Goal: Navigation & Orientation: Find specific page/section

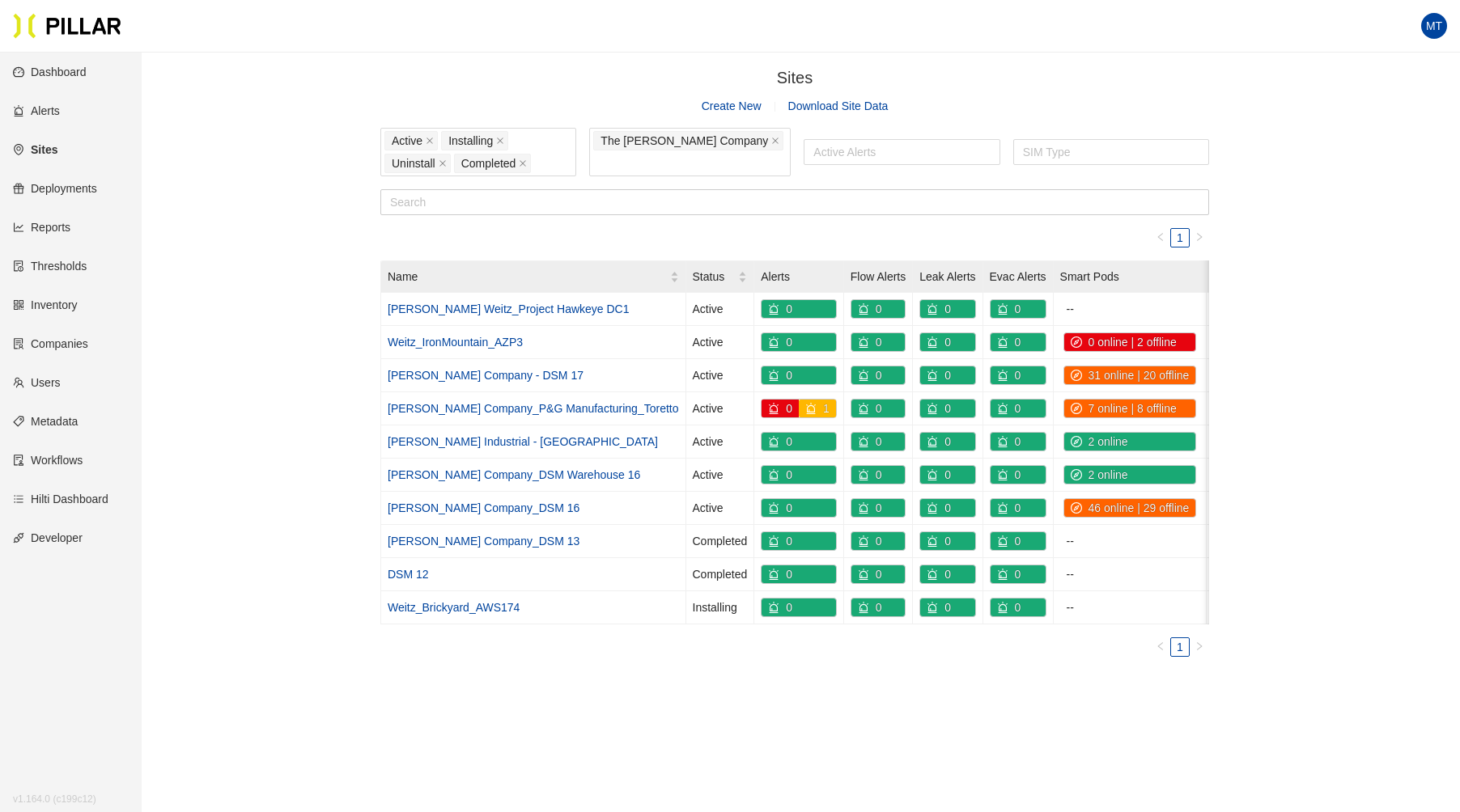
click at [48, 144] on link "Sites" at bounding box center [35, 149] width 45 height 13
click at [56, 149] on link "Sites" at bounding box center [35, 149] width 45 height 13
click at [772, 145] on icon "close" at bounding box center [775, 141] width 6 height 6
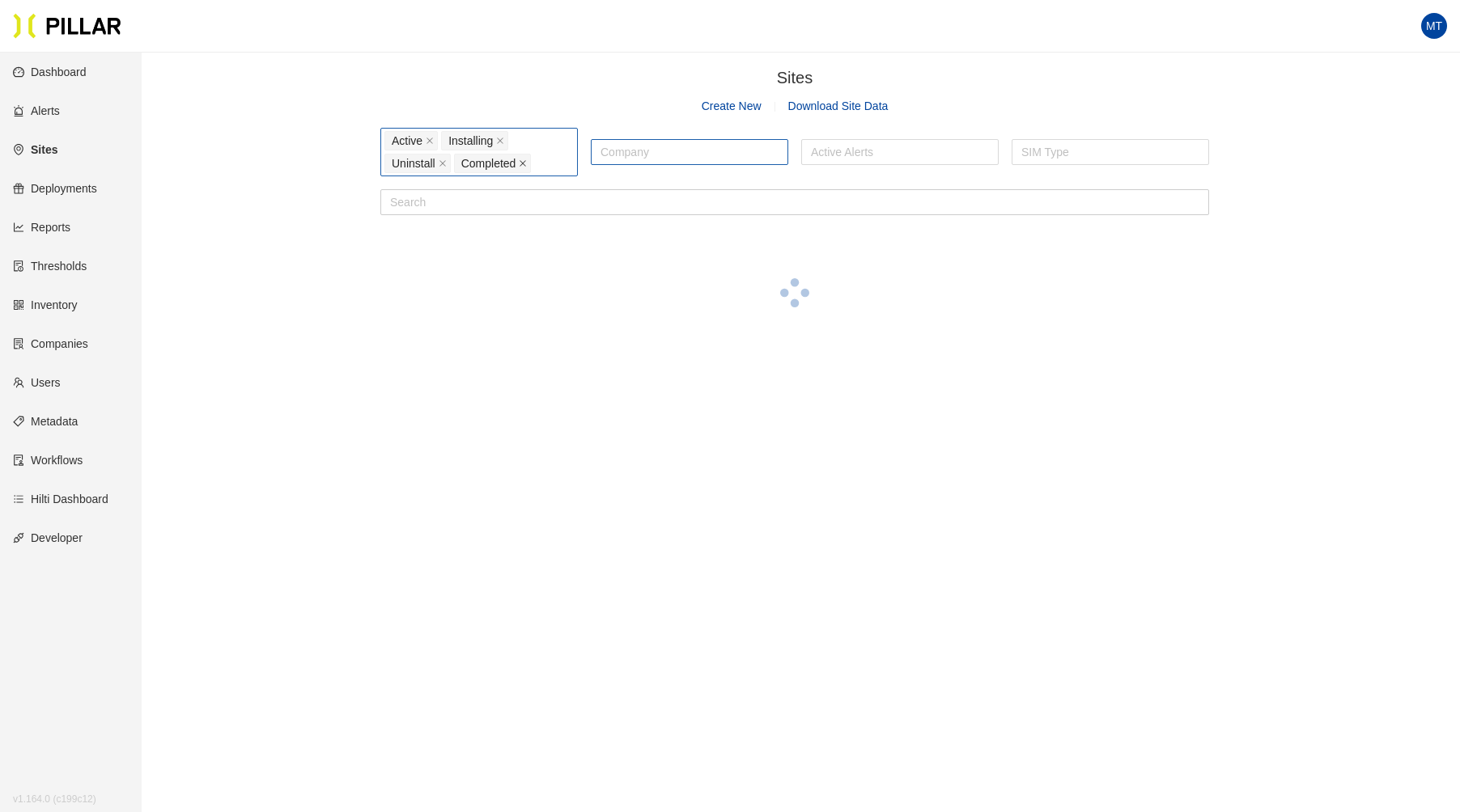
click at [520, 161] on icon "close" at bounding box center [523, 163] width 6 height 6
click at [501, 142] on icon "close" at bounding box center [499, 140] width 8 height 8
click at [492, 141] on span "Uninstall" at bounding box center [474, 141] width 66 height 19
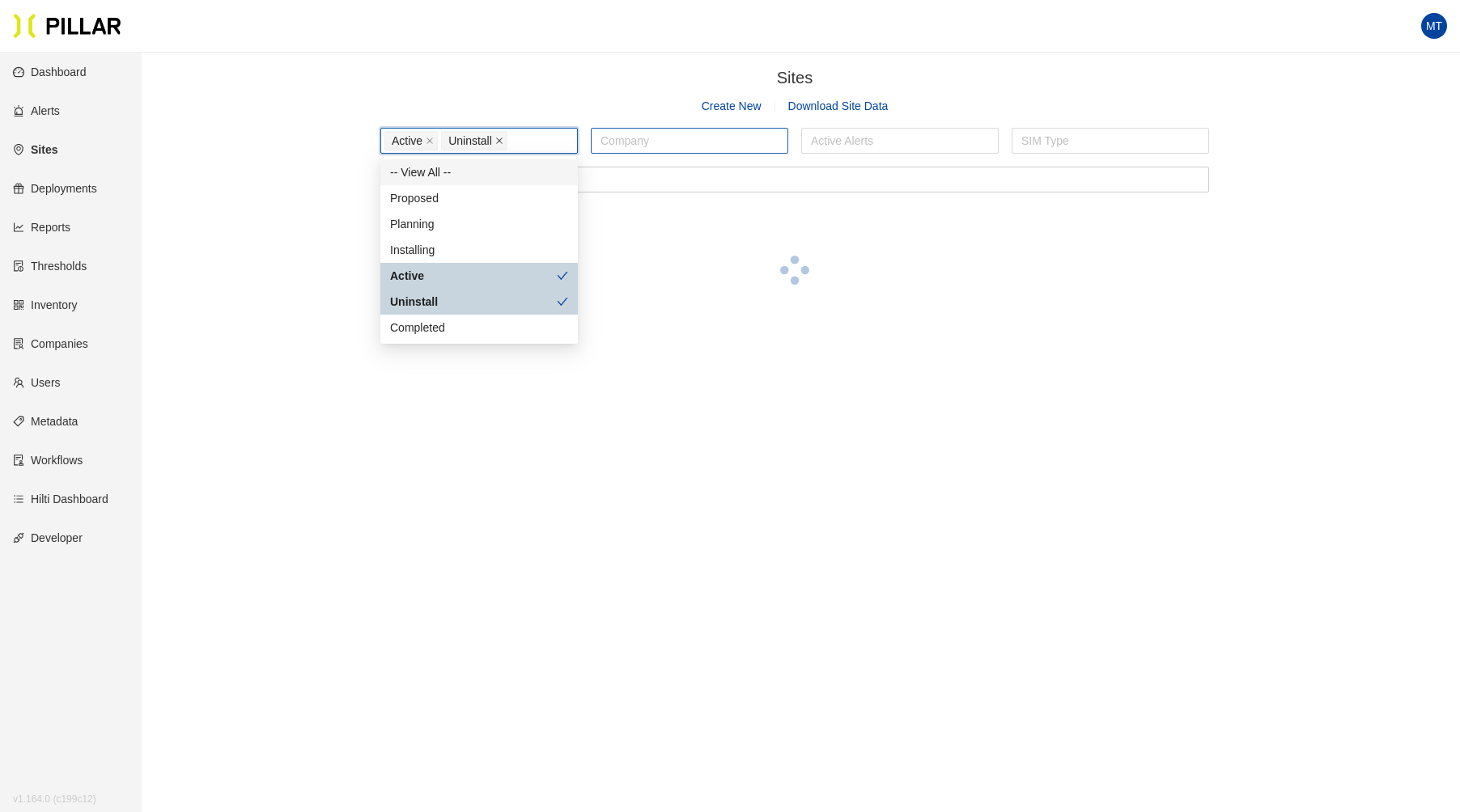
click at [496, 141] on icon "close" at bounding box center [498, 140] width 8 height 8
click at [323, 262] on div "Sites / Create New Download Site Data Active Company Active Alerts SIM Type" at bounding box center [794, 203] width 1227 height 274
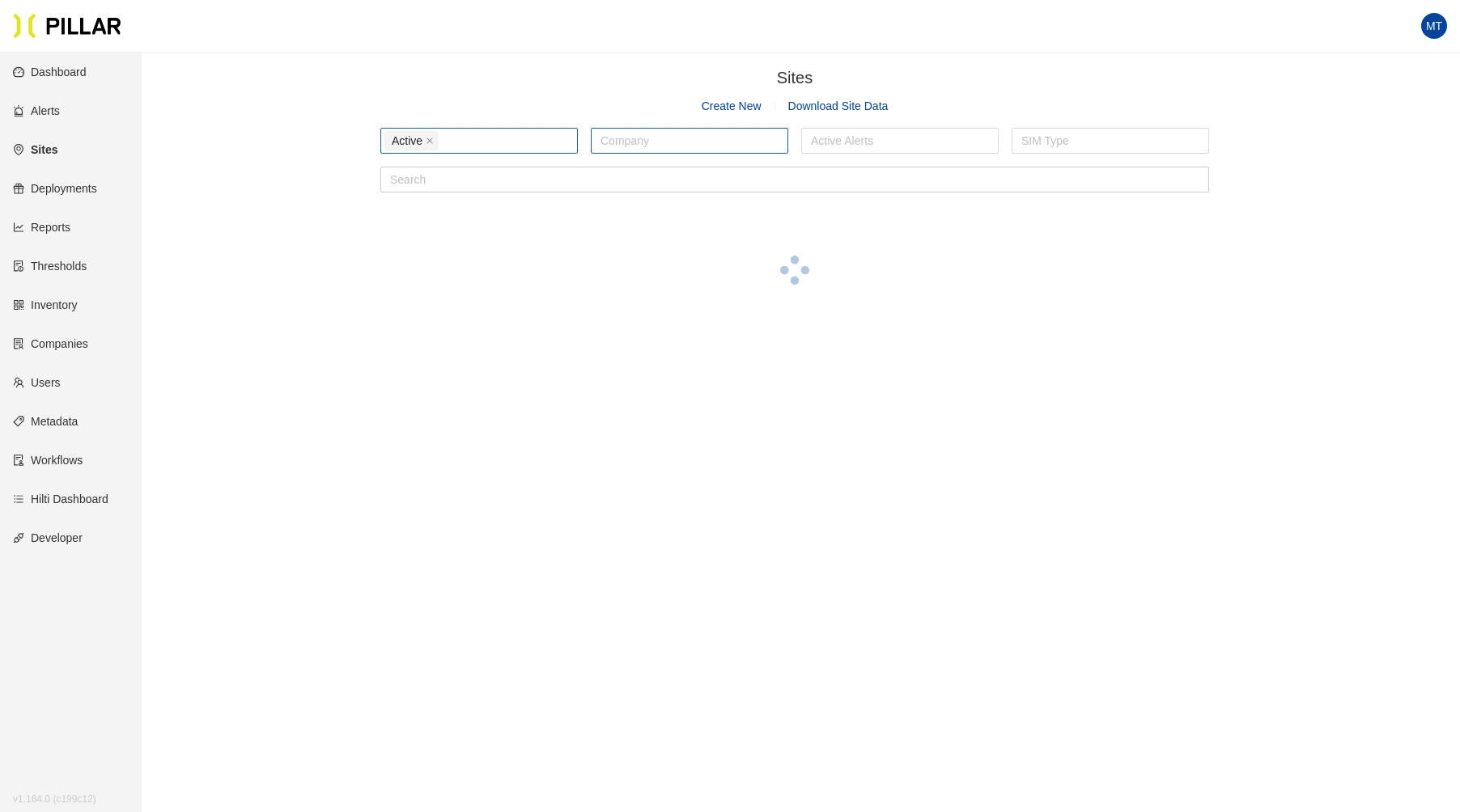
click at [43, 186] on link "Deployments" at bounding box center [55, 188] width 84 height 13
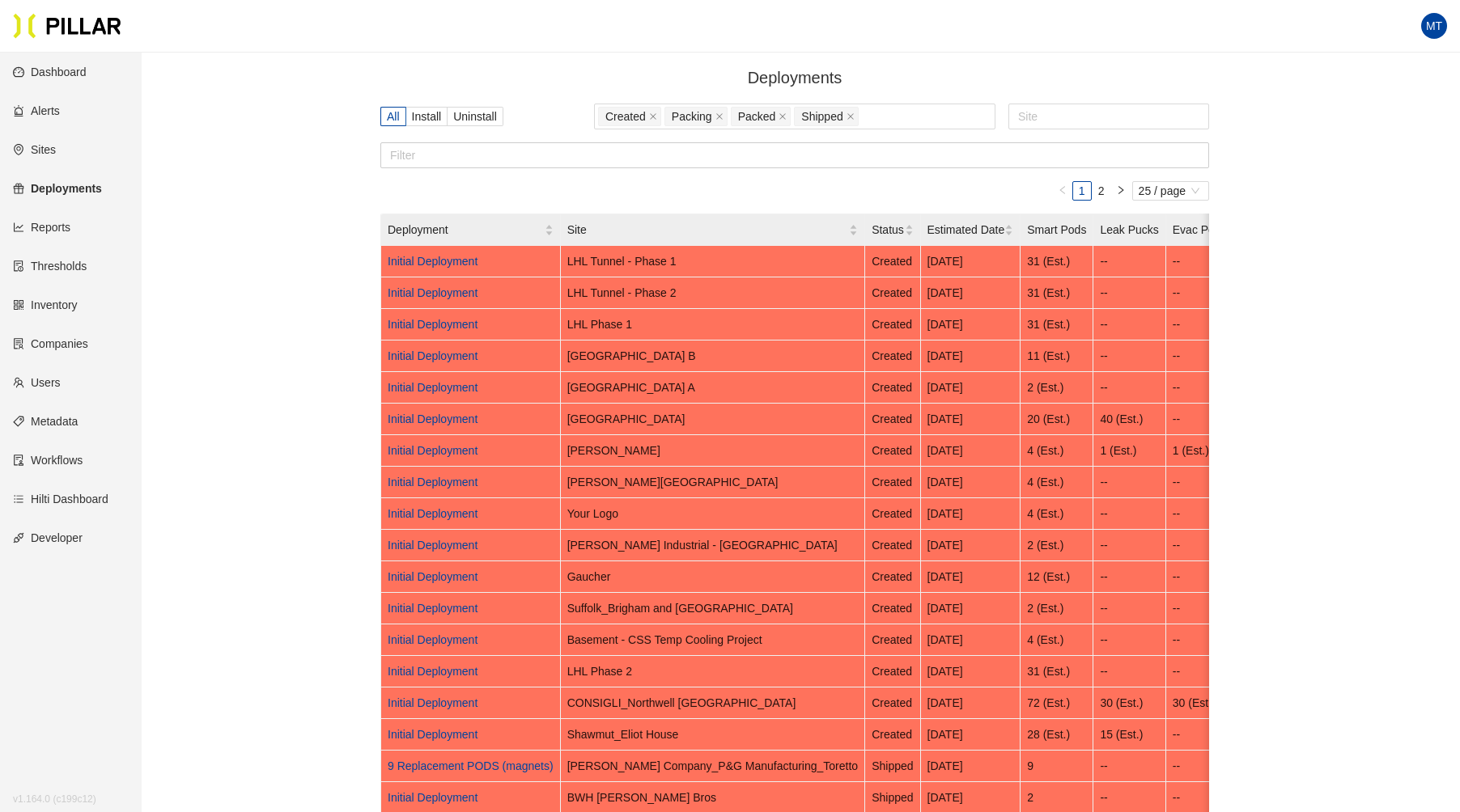
click at [47, 148] on link "Sites" at bounding box center [34, 149] width 43 height 13
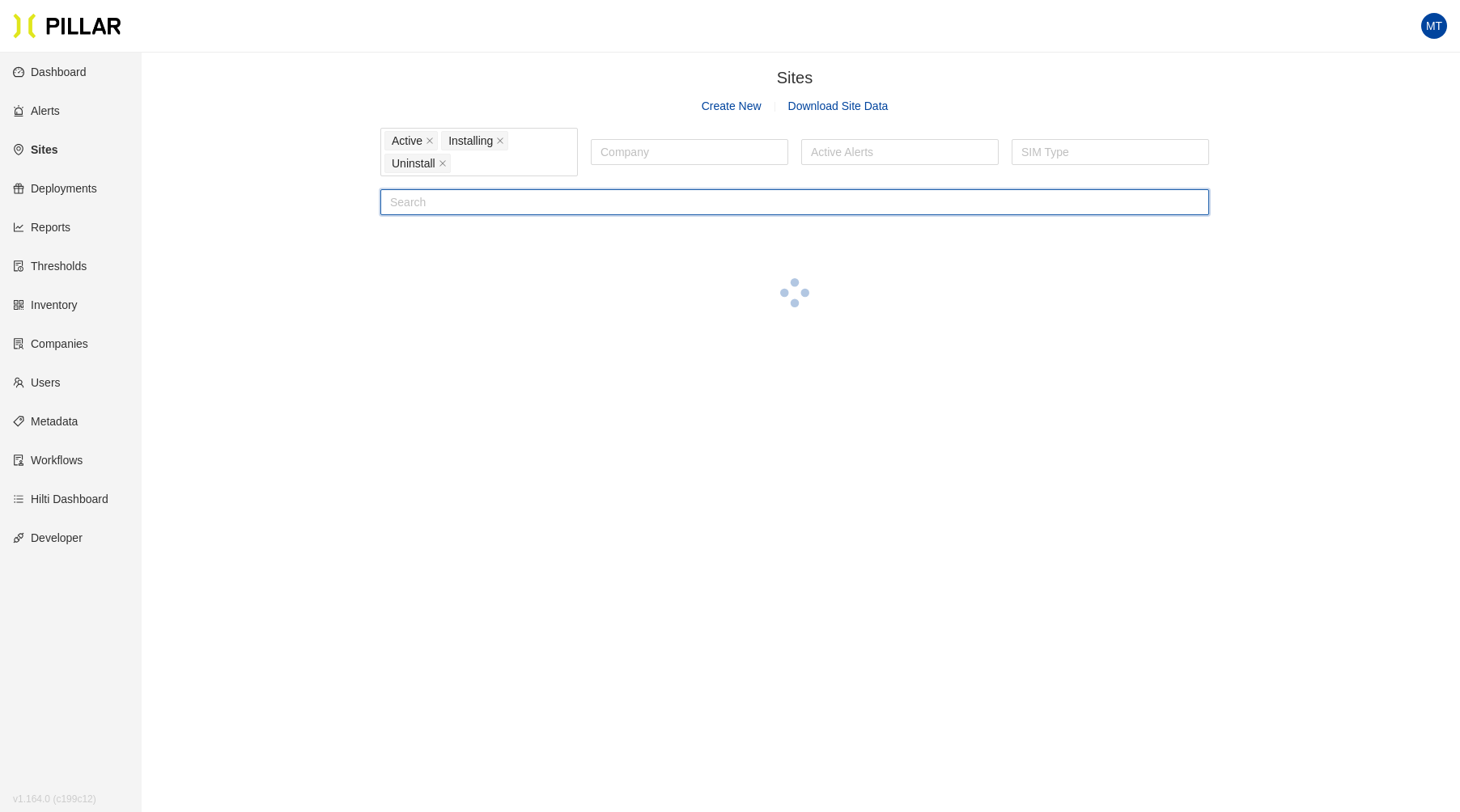
click at [441, 211] on input "text" at bounding box center [795, 203] width 829 height 26
type input "training"
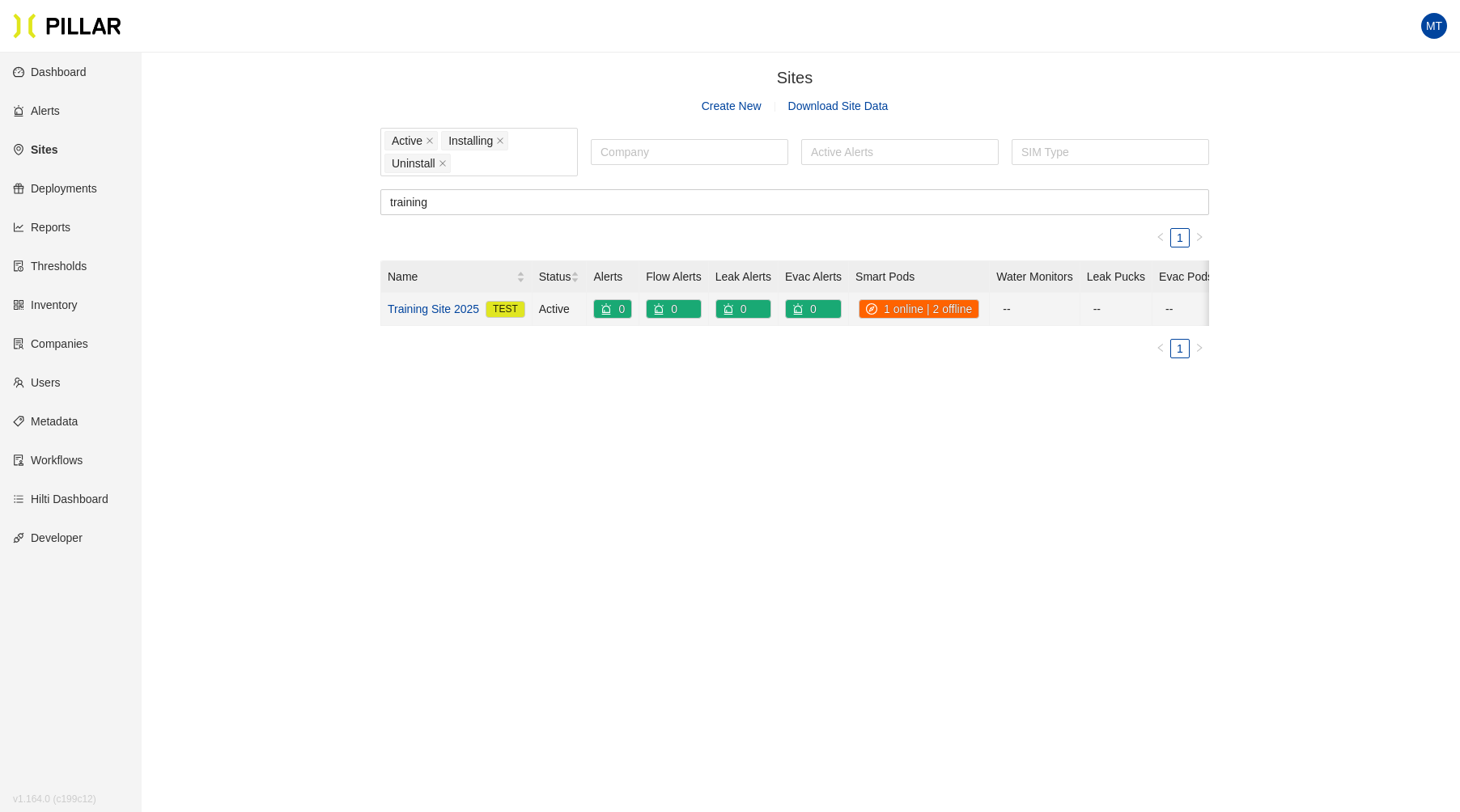
click at [449, 300] on link "Training Site 2025" at bounding box center [433, 309] width 92 height 17
